Goal: Task Accomplishment & Management: Manage account settings

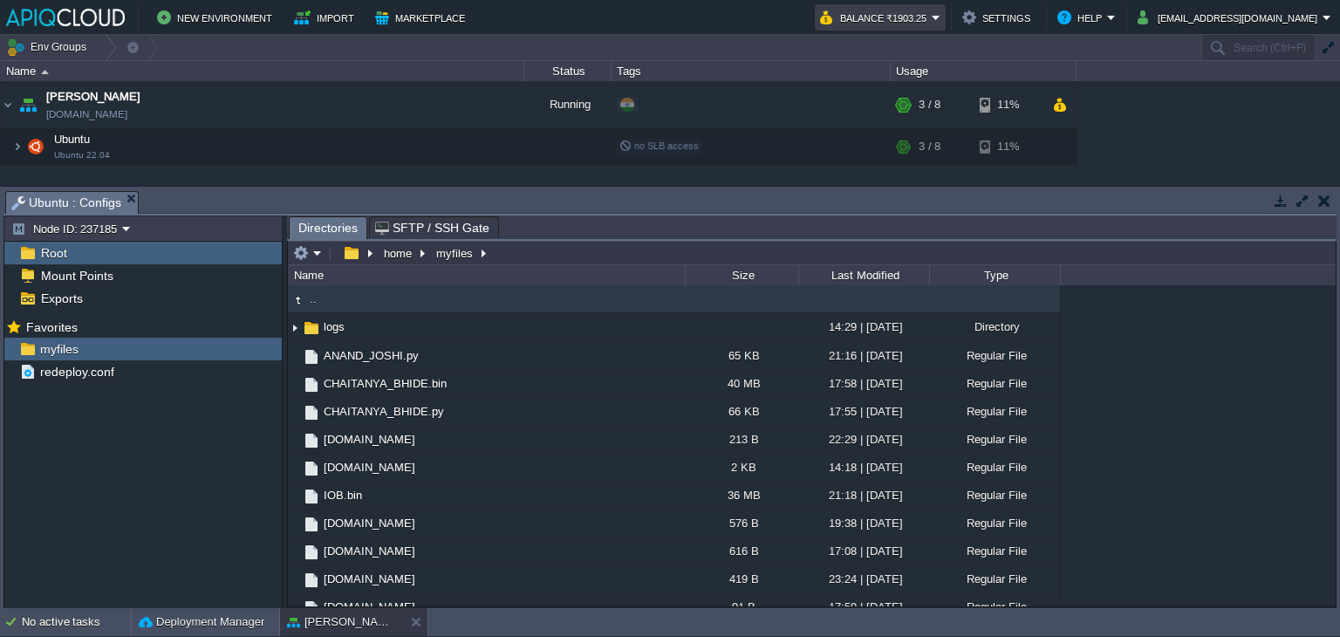
scroll to position [12, 0]
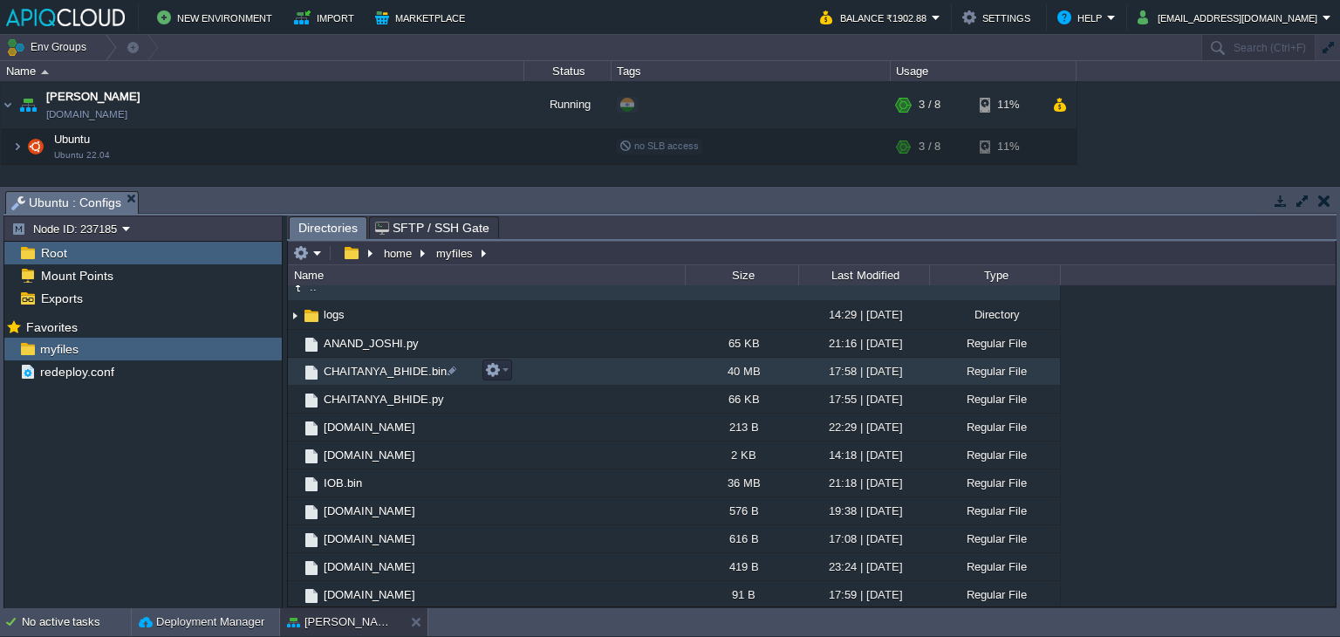
click at [512, 367] on td "CHAITANYA_BHIDE.bin" at bounding box center [486, 372] width 397 height 28
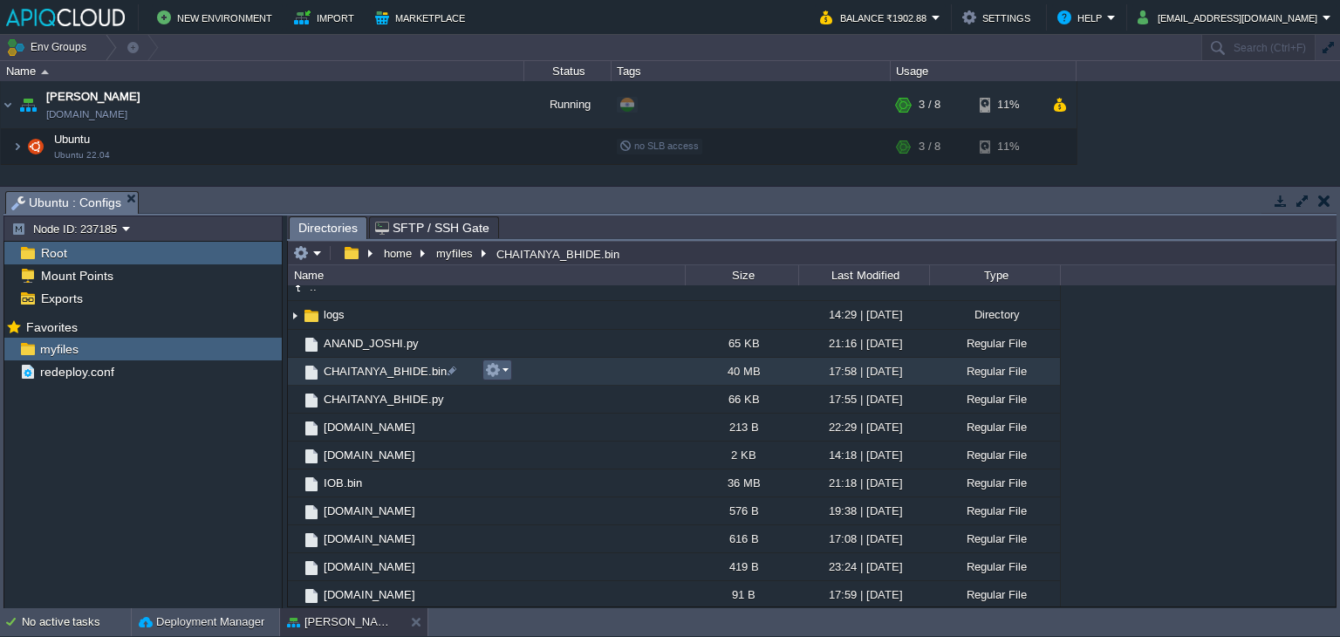
click at [507, 372] on em at bounding box center [497, 370] width 24 height 16
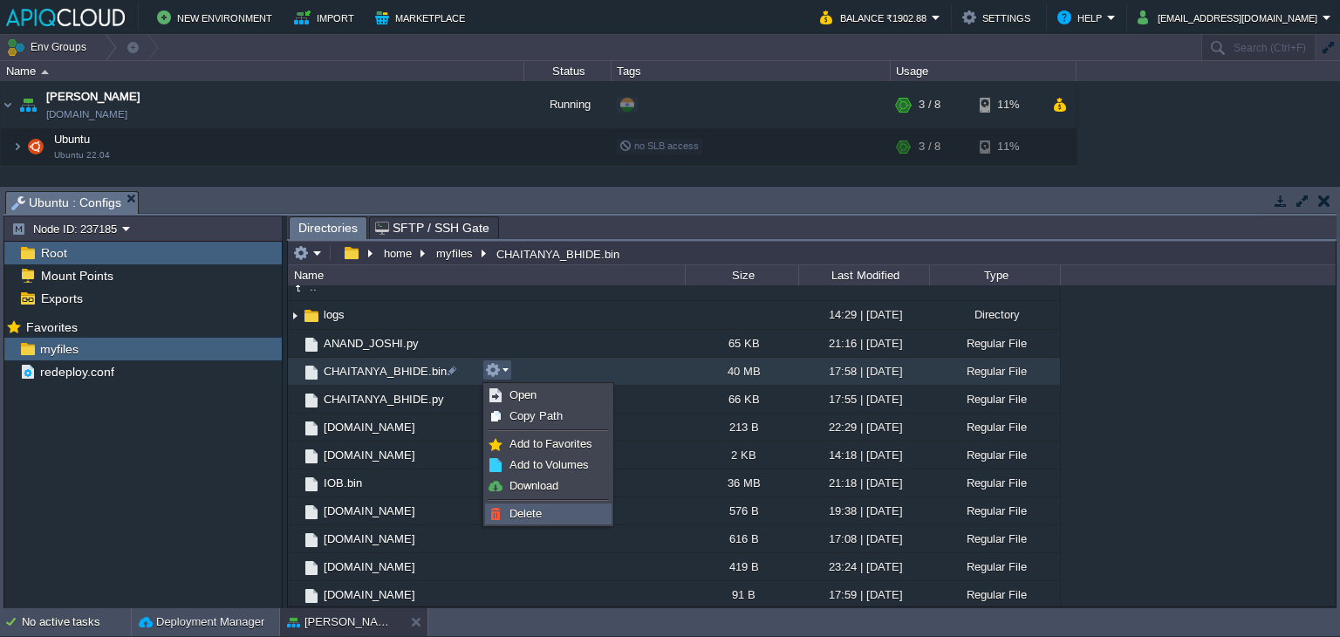
click at [545, 510] on link "Delete" at bounding box center [548, 513] width 125 height 19
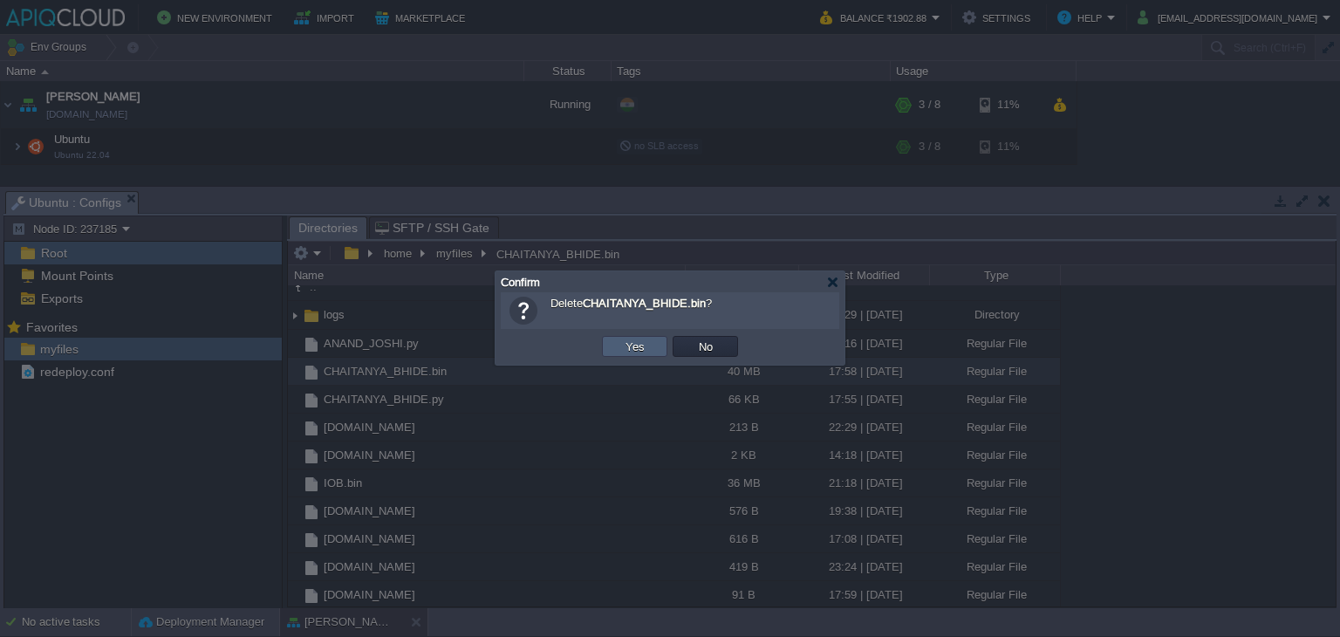
click at [645, 340] on button "Yes" at bounding box center [635, 346] width 30 height 16
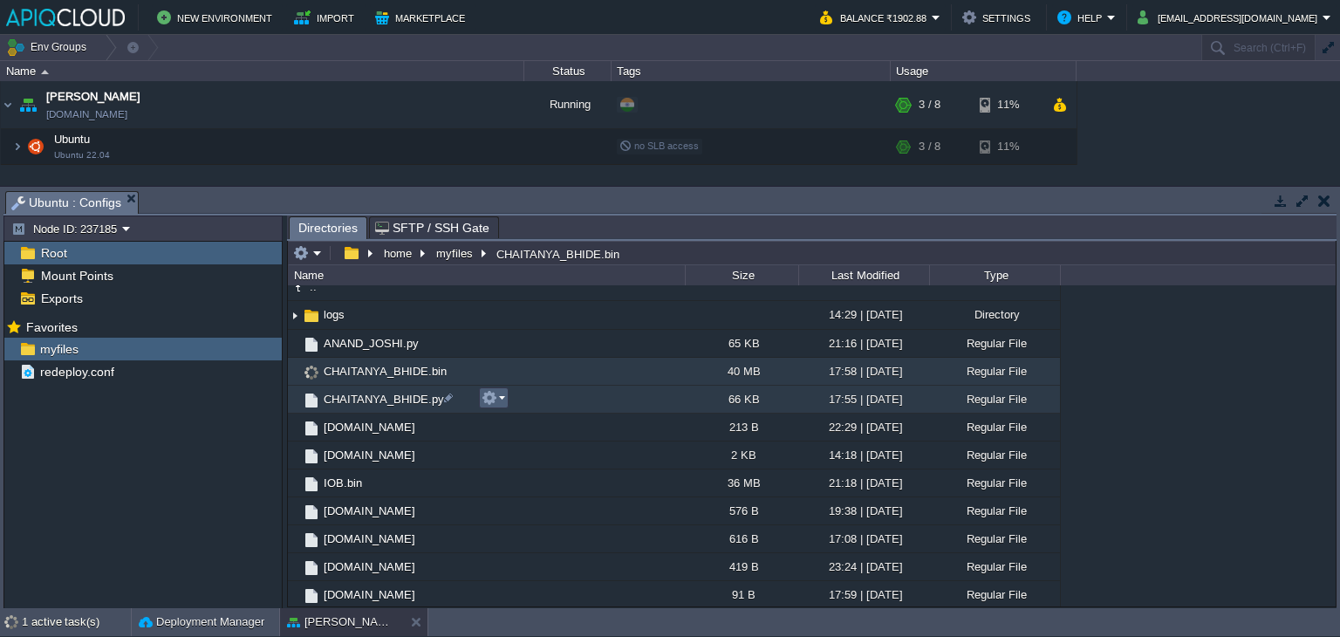
click at [502, 399] on em at bounding box center [493, 398] width 24 height 16
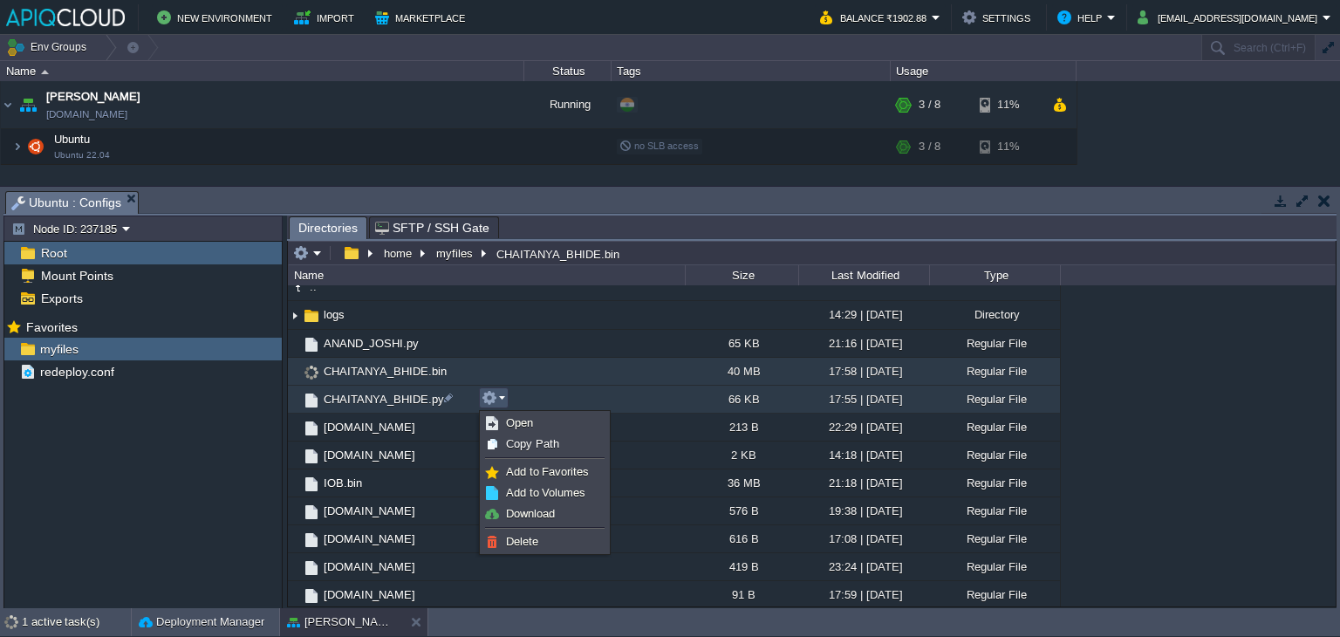
scroll to position [0, 0]
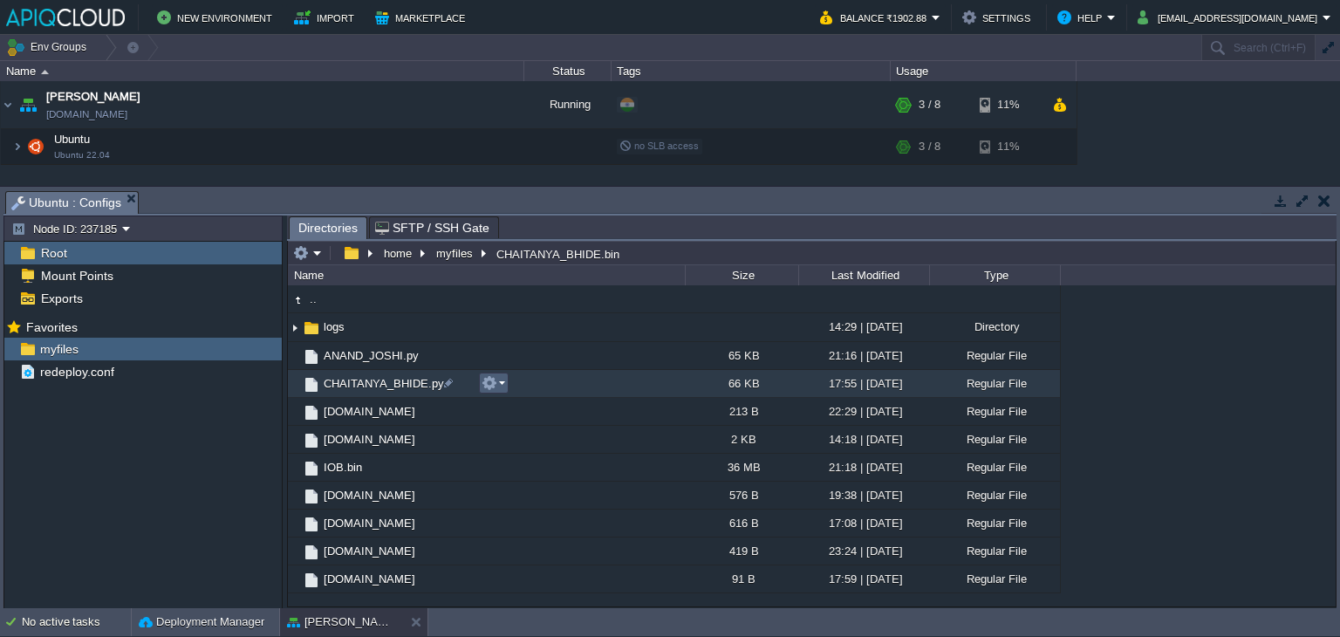
click at [500, 380] on em at bounding box center [493, 383] width 24 height 16
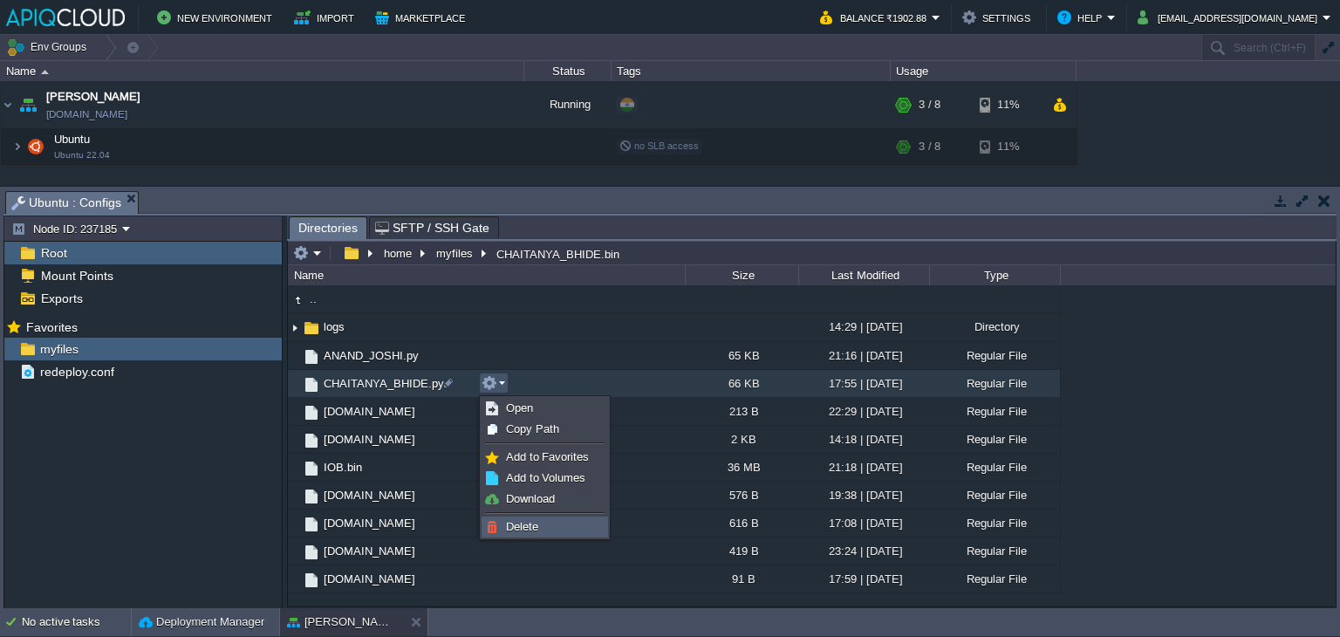
click at [517, 522] on span "Delete" at bounding box center [522, 526] width 32 height 13
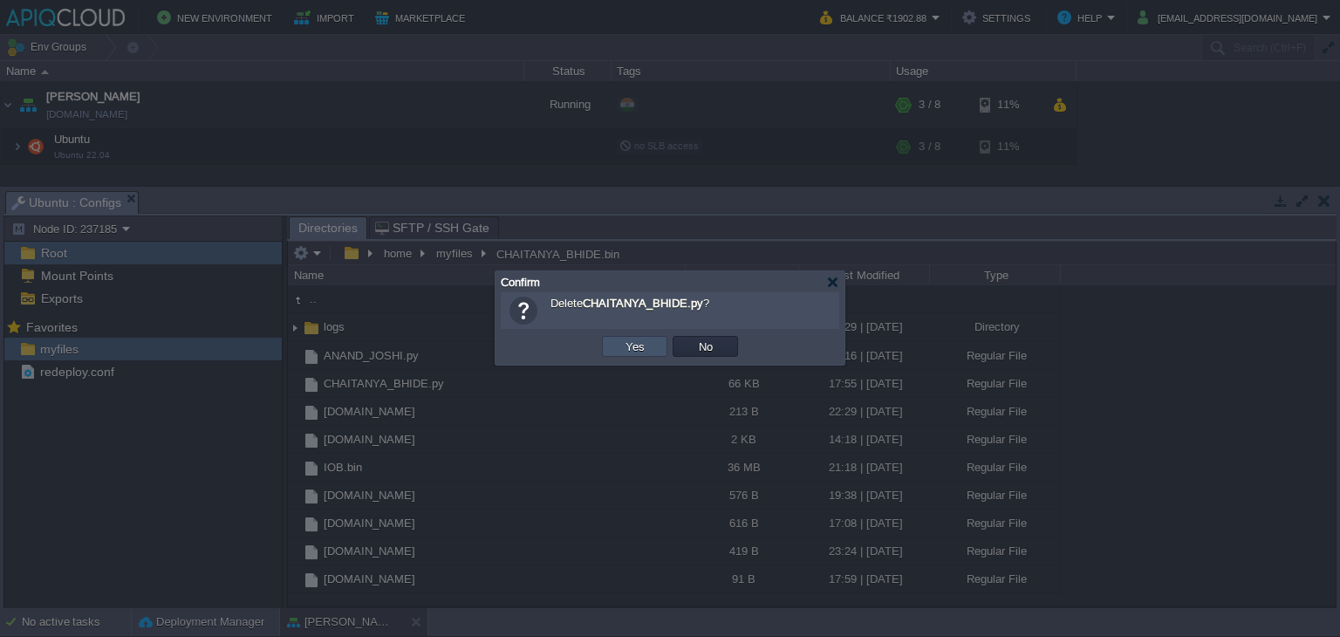
click at [631, 346] on button "Yes" at bounding box center [635, 346] width 30 height 16
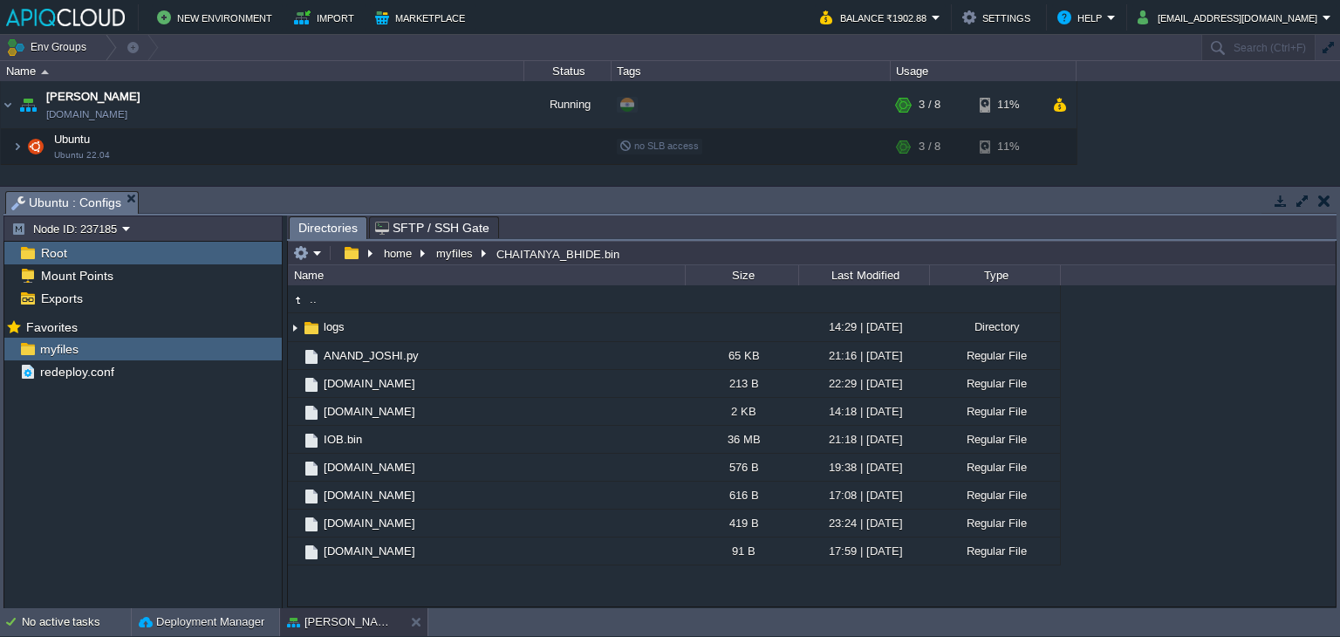
click at [1319, 201] on button "button" at bounding box center [1324, 201] width 12 height 16
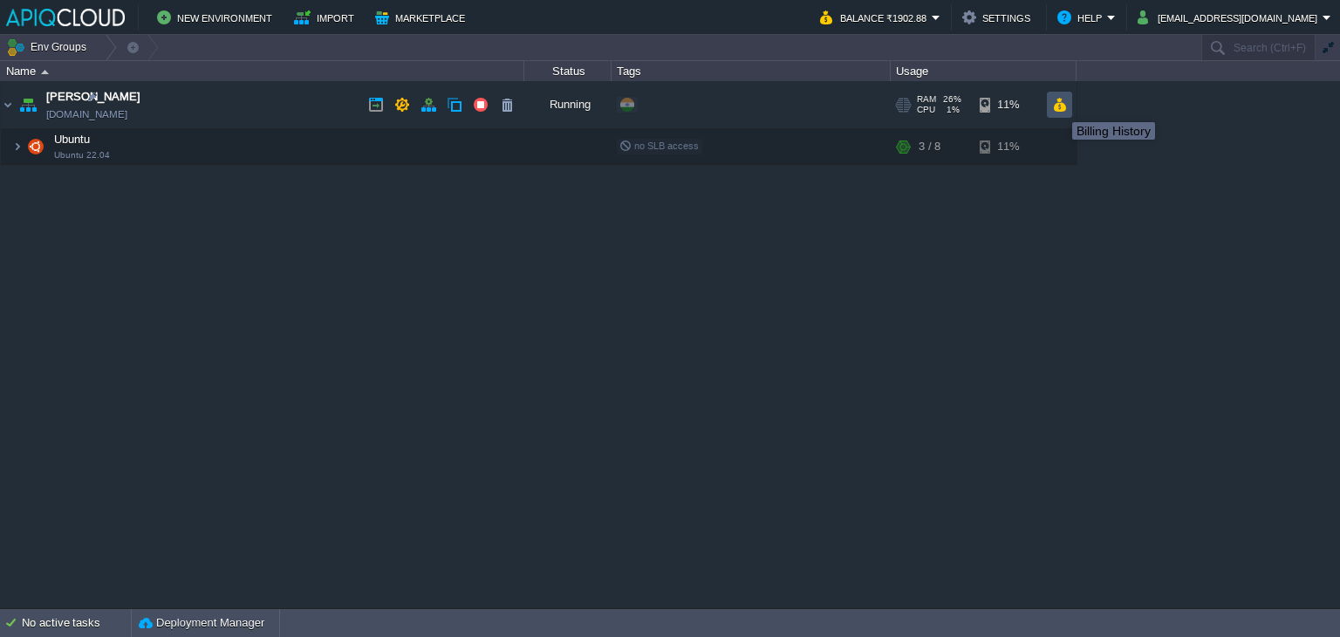
click at [1059, 106] on button "button" at bounding box center [1059, 105] width 15 height 16
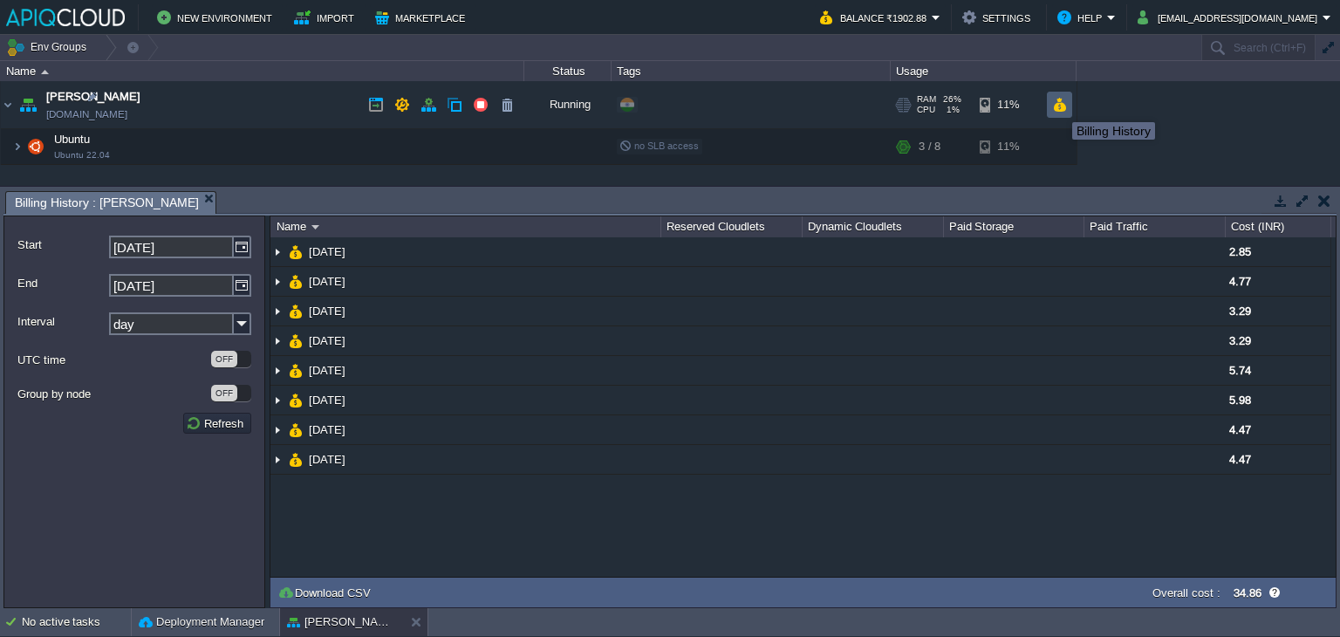
click at [1059, 106] on button "button" at bounding box center [1059, 105] width 15 height 16
click at [1190, 145] on div "Anand [DOMAIN_NAME] Running + Add to Env Group RAM 26% CPU 1% 3 / 8 11% Ubuntu …" at bounding box center [670, 133] width 1340 height 105
click at [1327, 198] on button "button" at bounding box center [1324, 201] width 12 height 16
